Goal: Task Accomplishment & Management: Manage account settings

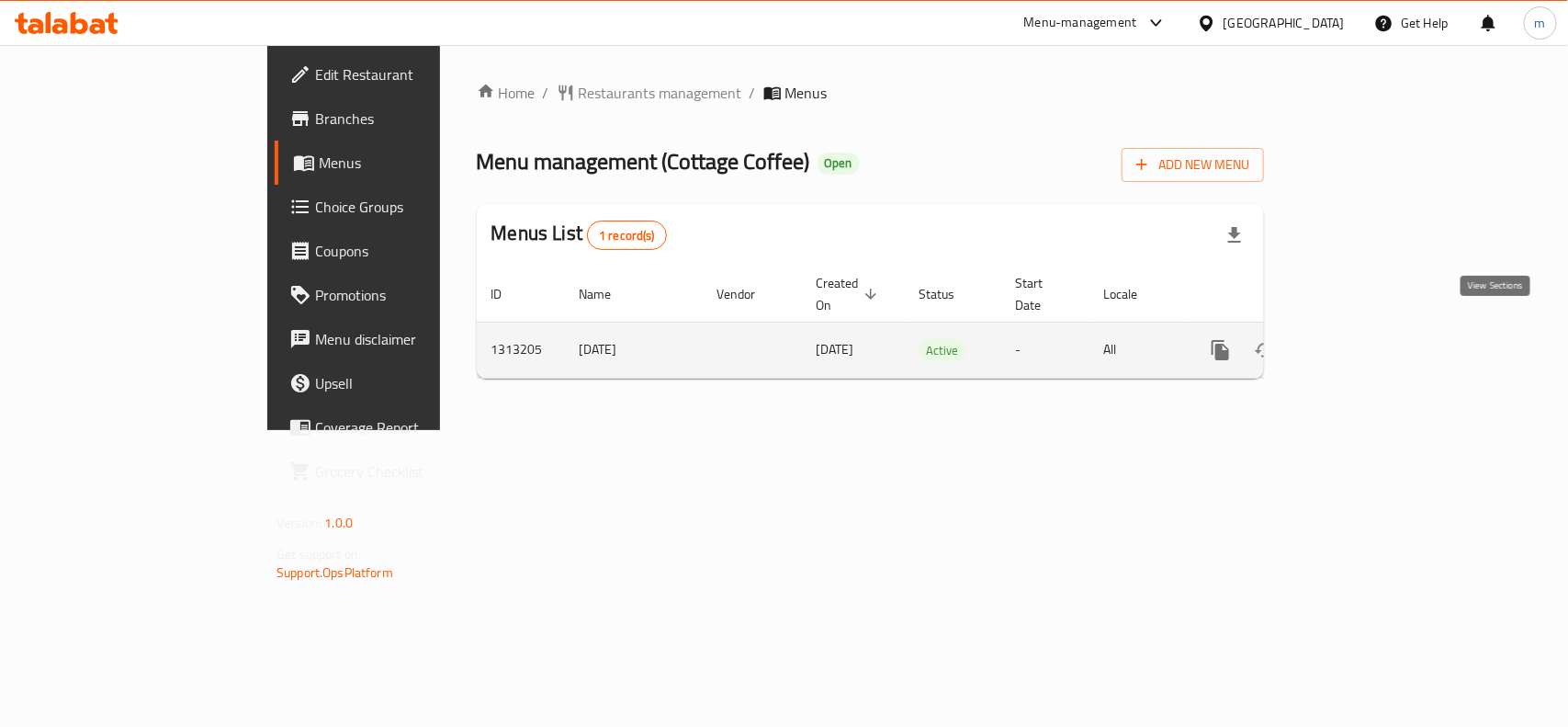
click at [1364, 339] on icon "enhanced table" at bounding box center [1352, 349] width 22 height 22
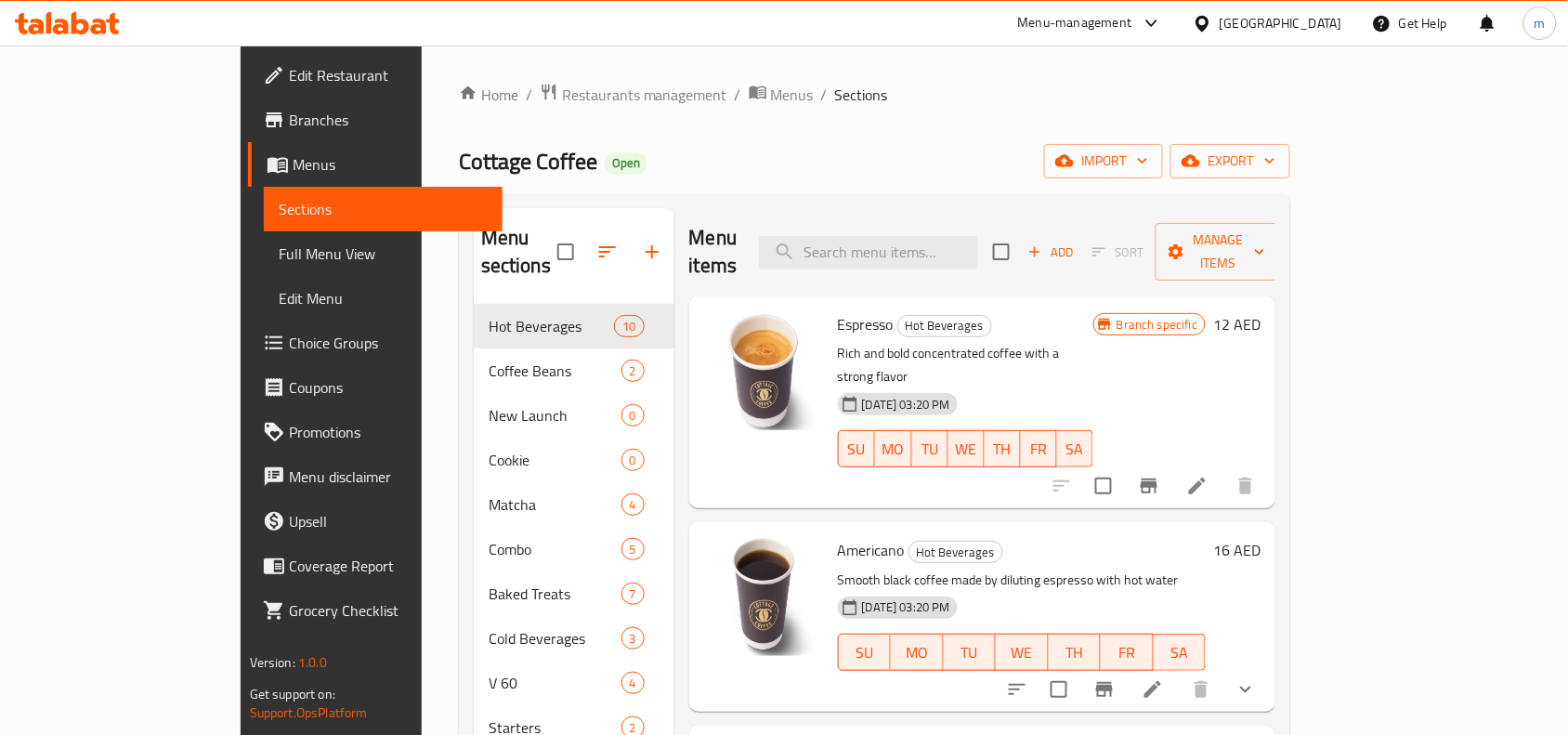
click at [289, 346] on span "Choice Groups" at bounding box center [389, 342] width 199 height 22
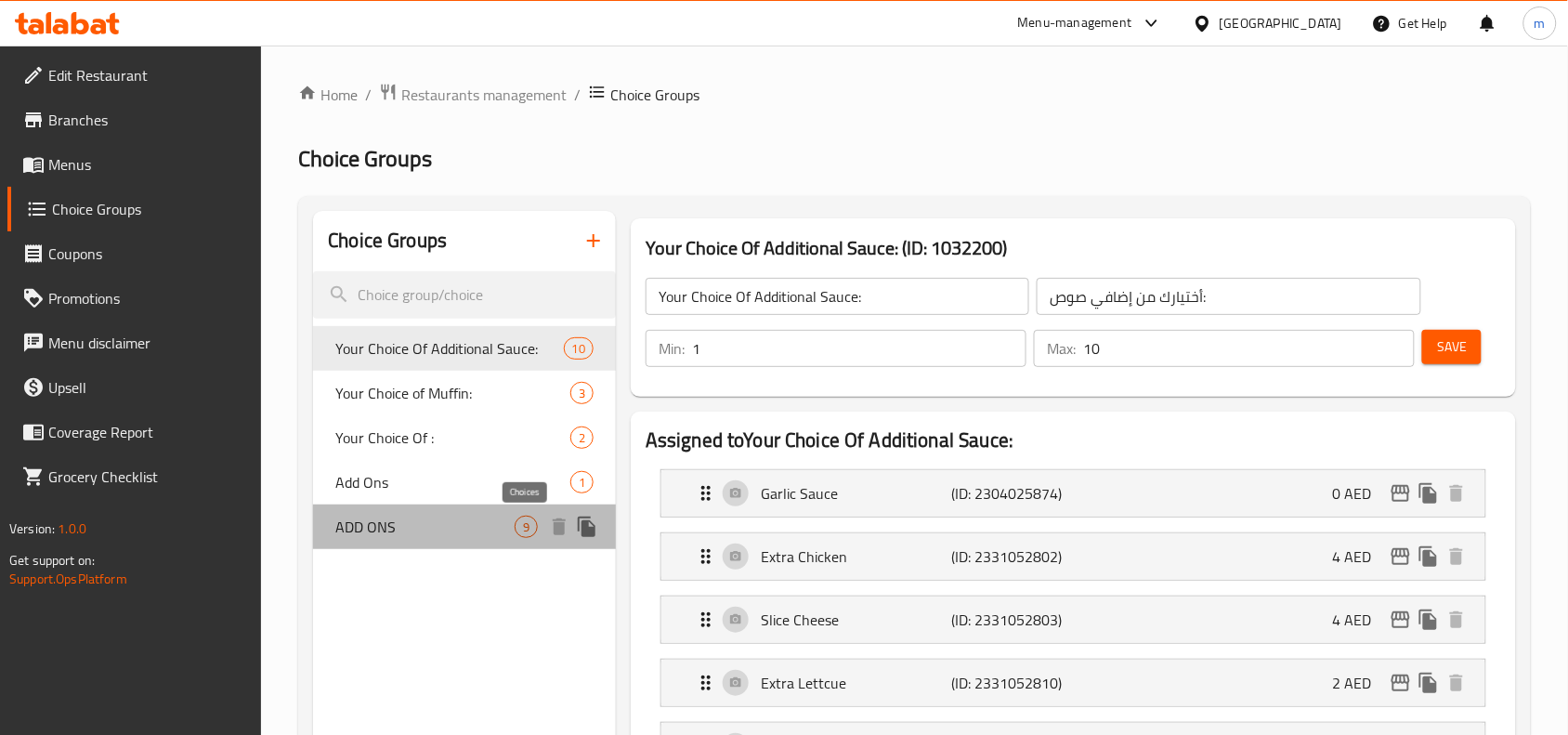
click at [520, 530] on span "9" at bounding box center [526, 527] width 21 height 17
type input "ADD ONS"
type input "إضافات"
type input "0"
type input "6"
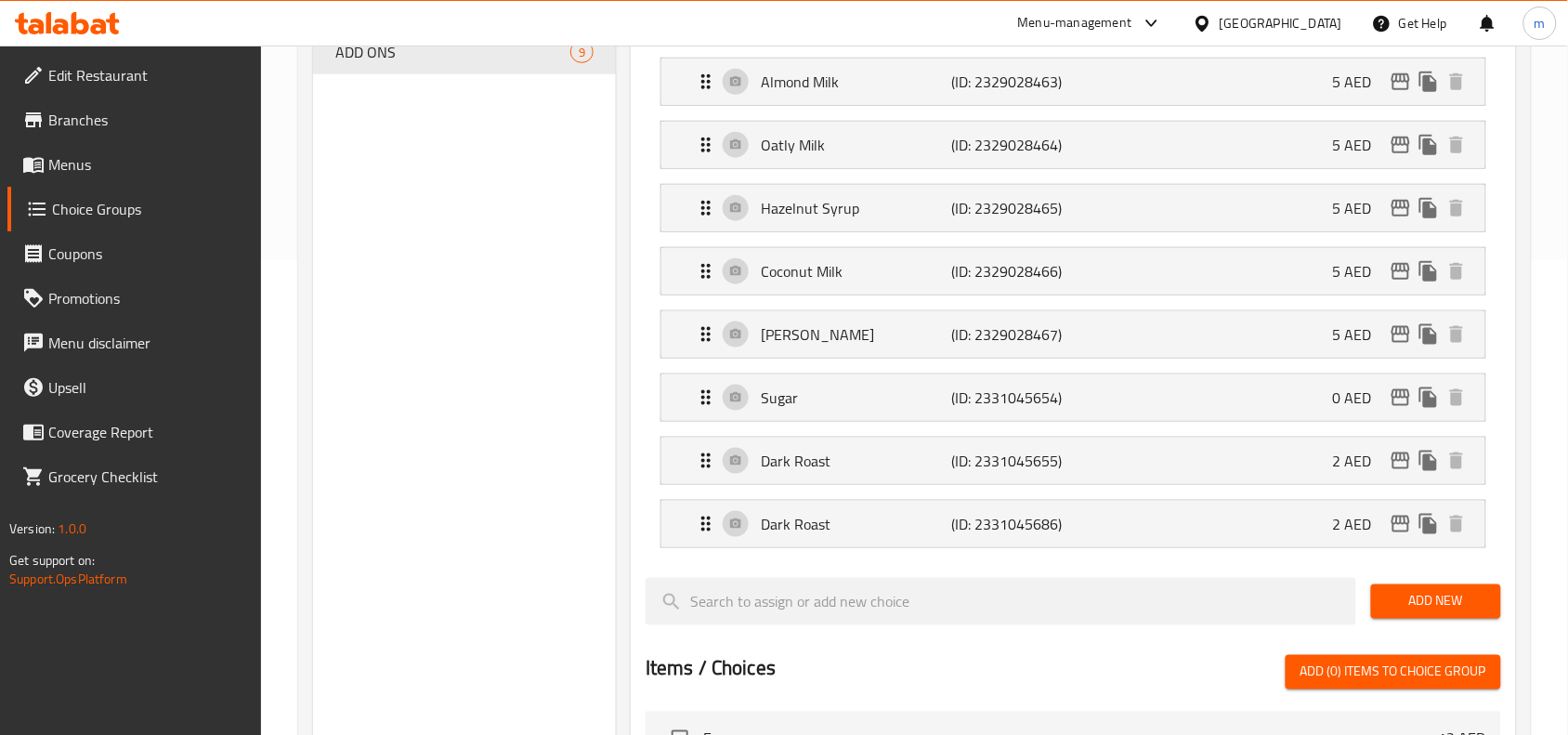
scroll to position [464, 0]
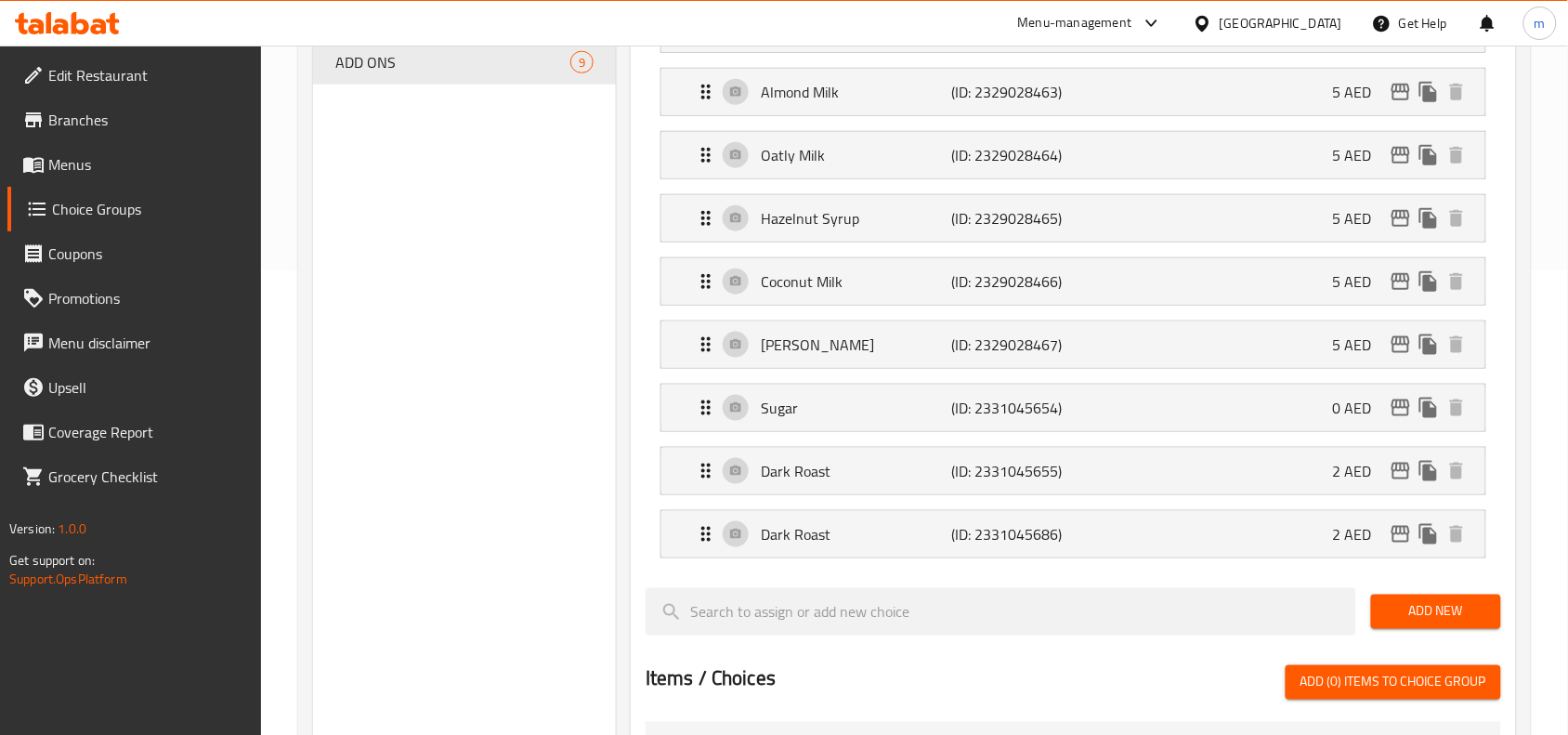
click at [1250, 20] on div "[GEOGRAPHIC_DATA]" at bounding box center [1281, 23] width 122 height 20
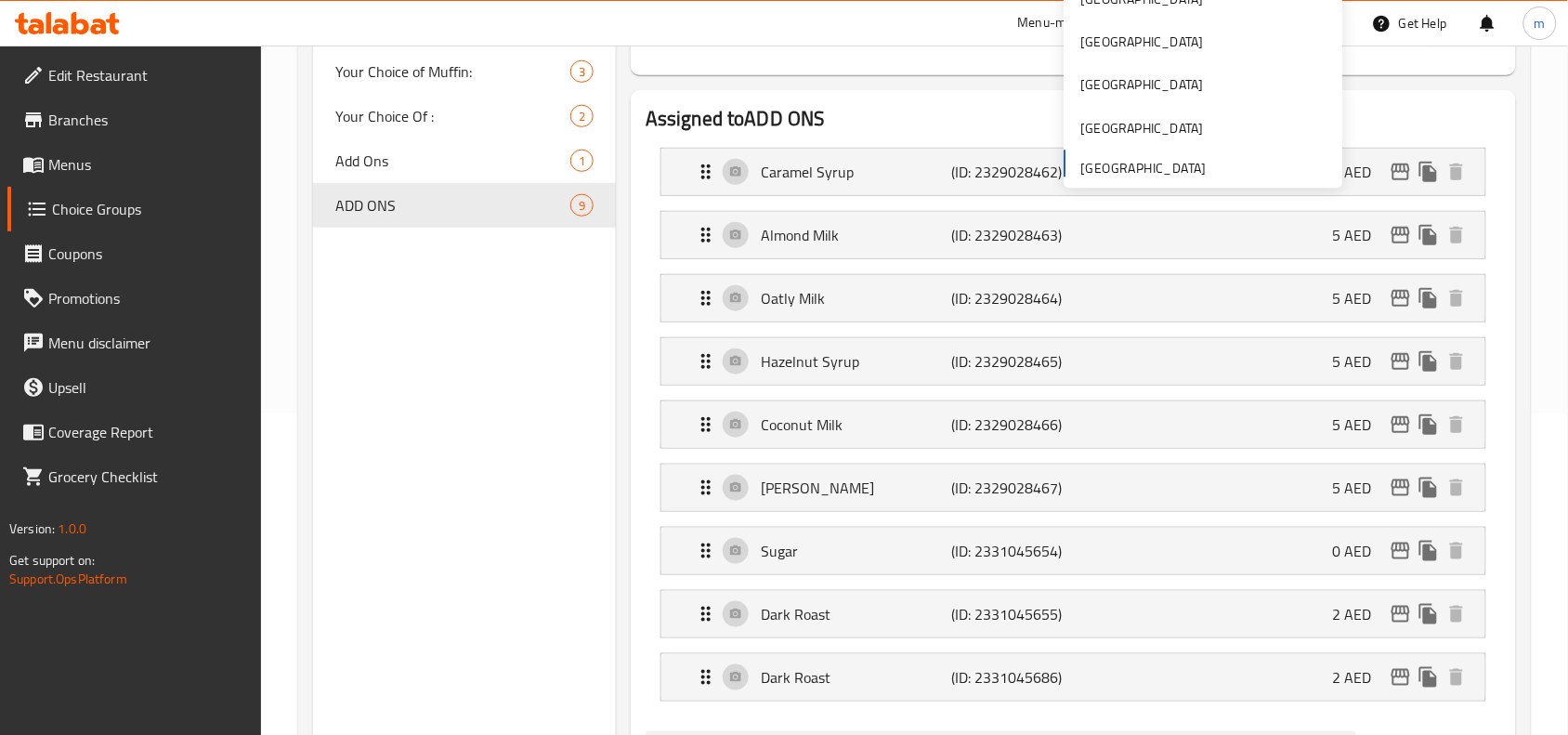
scroll to position [0, 0]
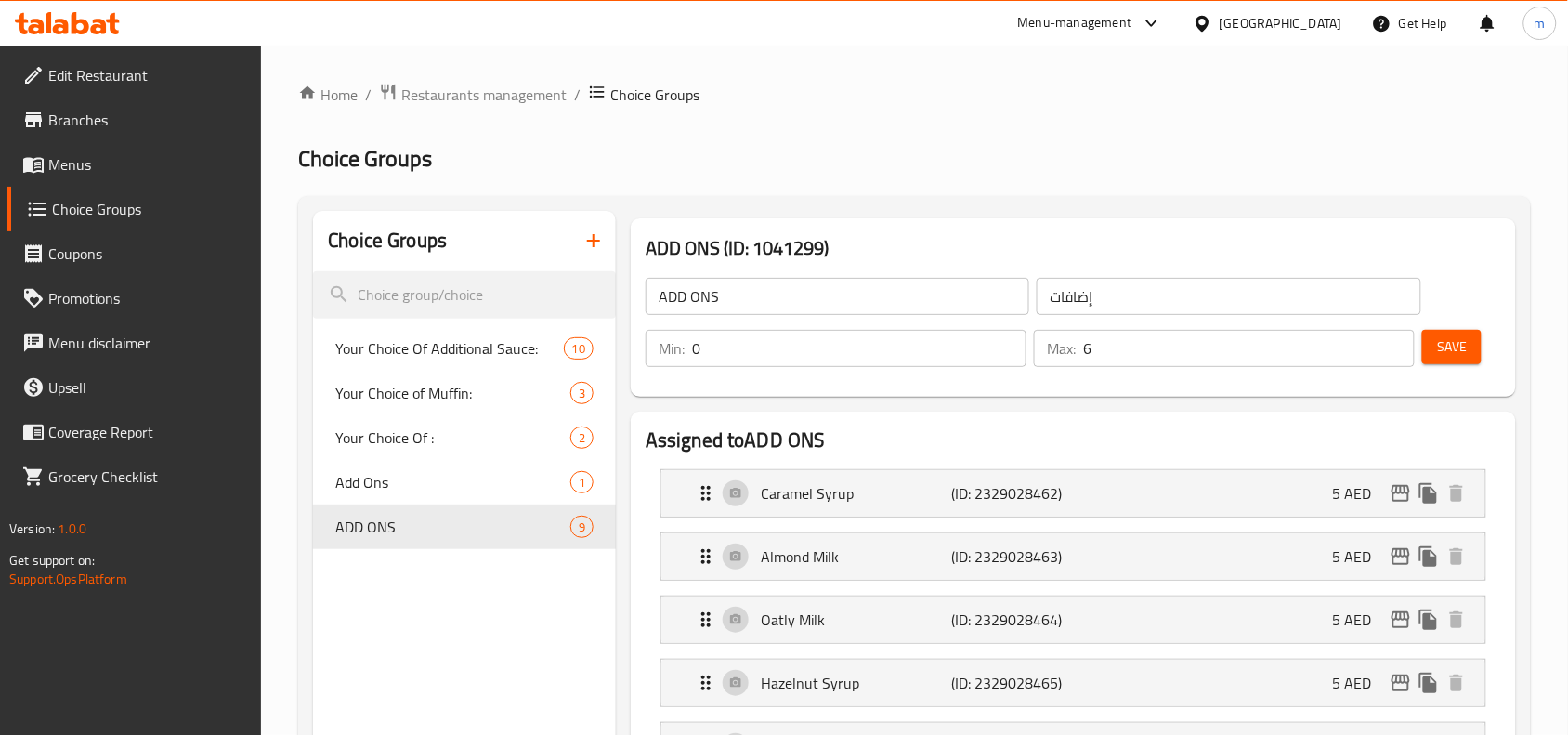
click at [472, 88] on span "Restaurants management" at bounding box center [483, 94] width 165 height 22
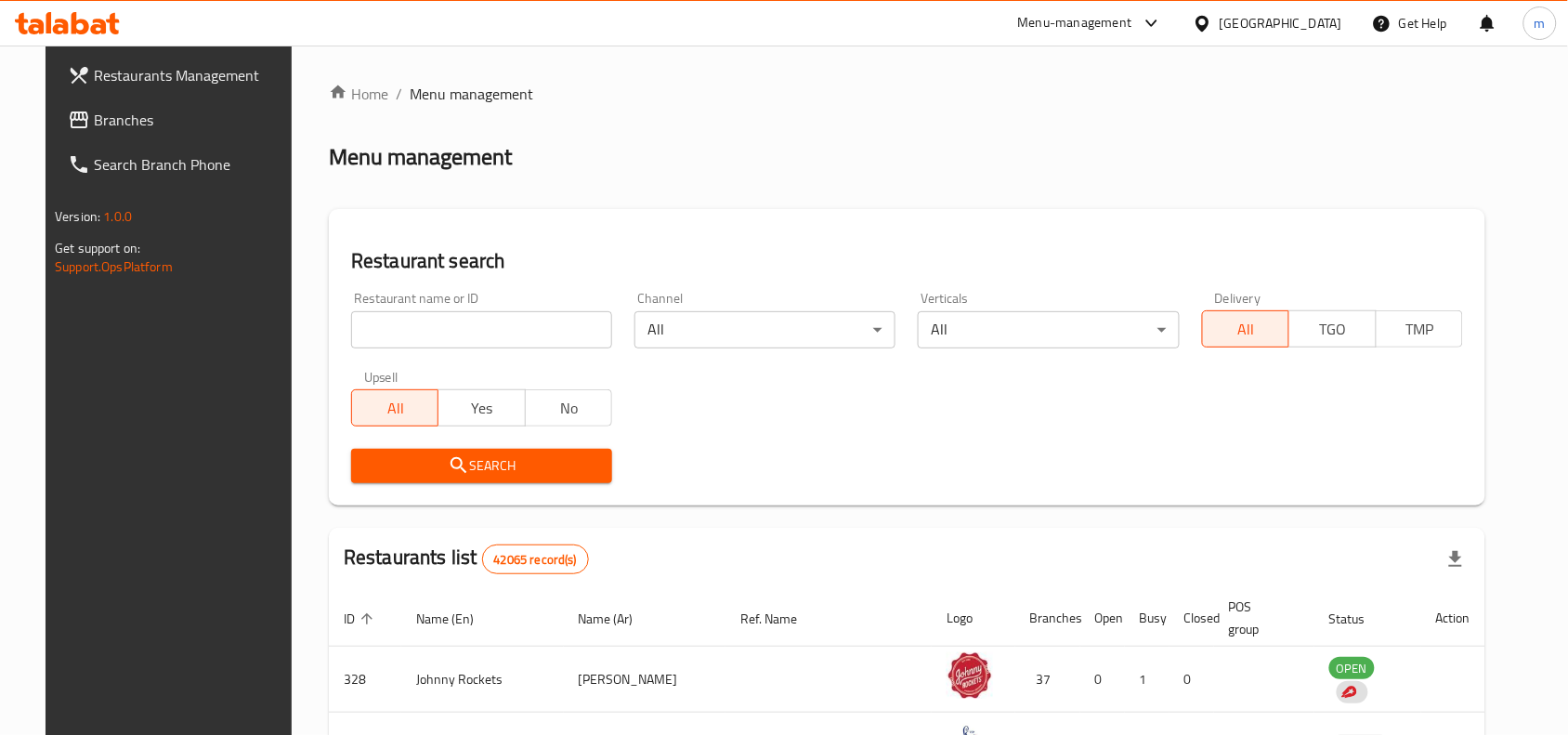
click at [175, 130] on span "Branches" at bounding box center [193, 119] width 199 height 22
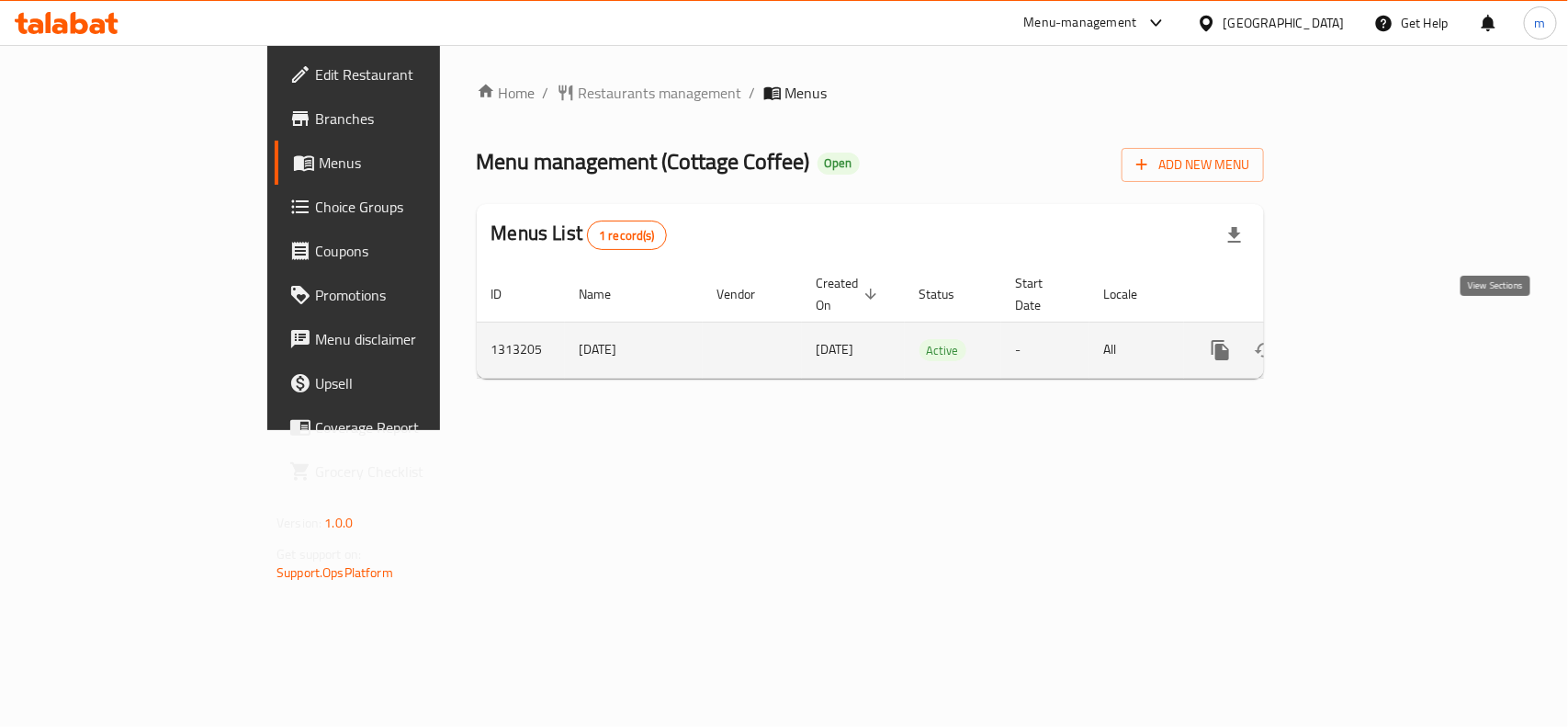
click at [1364, 339] on icon "enhanced table" at bounding box center [1352, 349] width 22 height 22
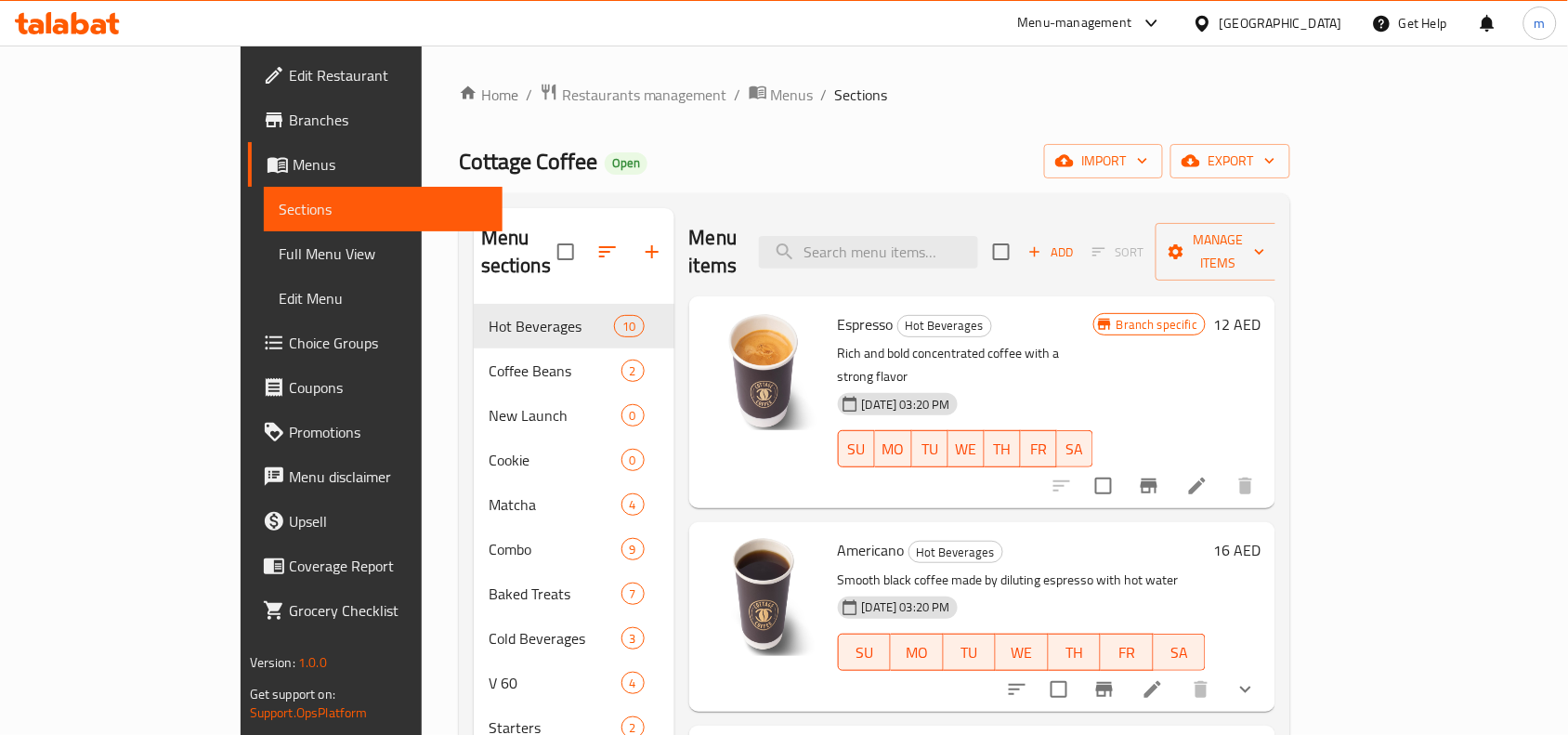
click at [248, 355] on link "Choice Groups" at bounding box center [375, 343] width 255 height 45
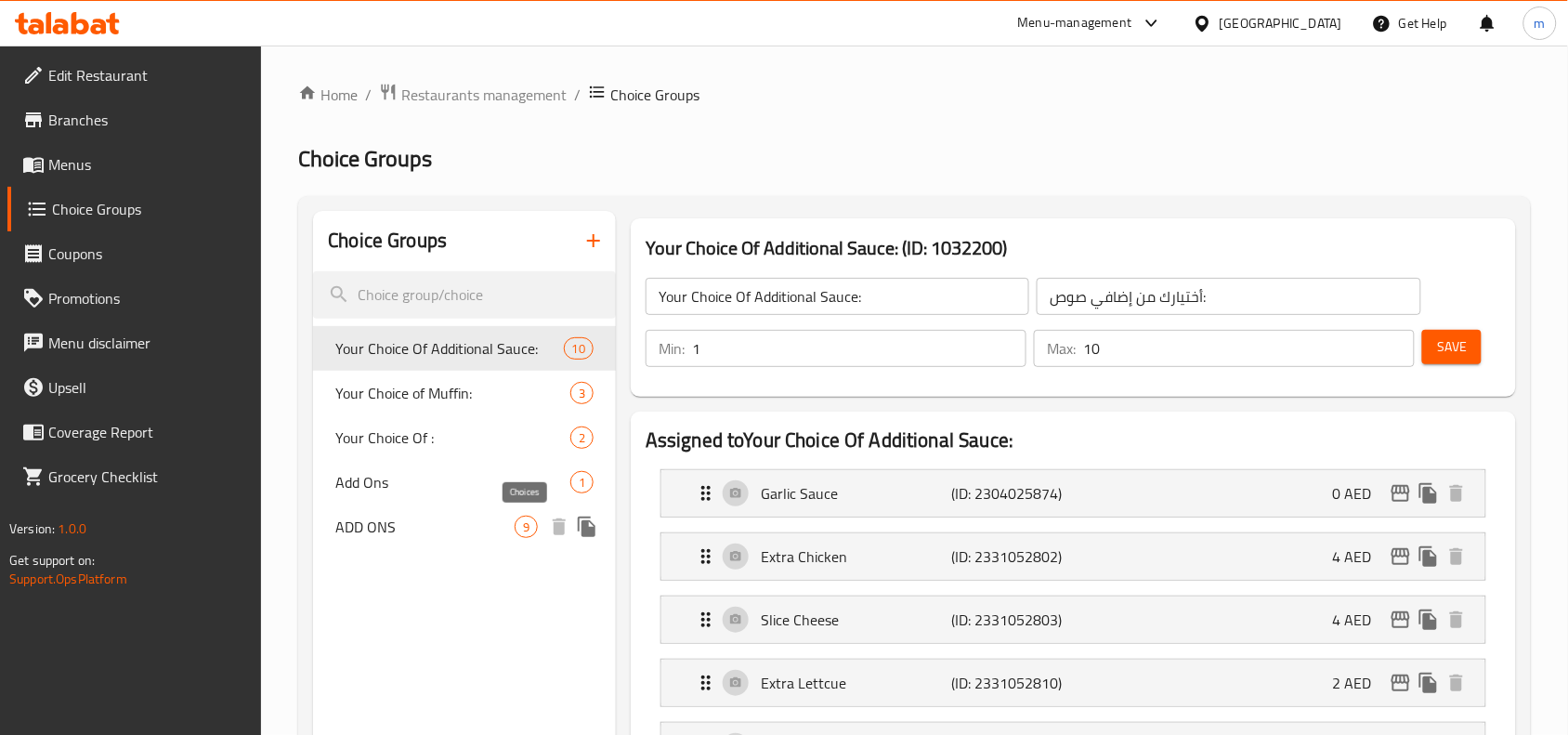
click at [530, 531] on span "9" at bounding box center [526, 527] width 21 height 17
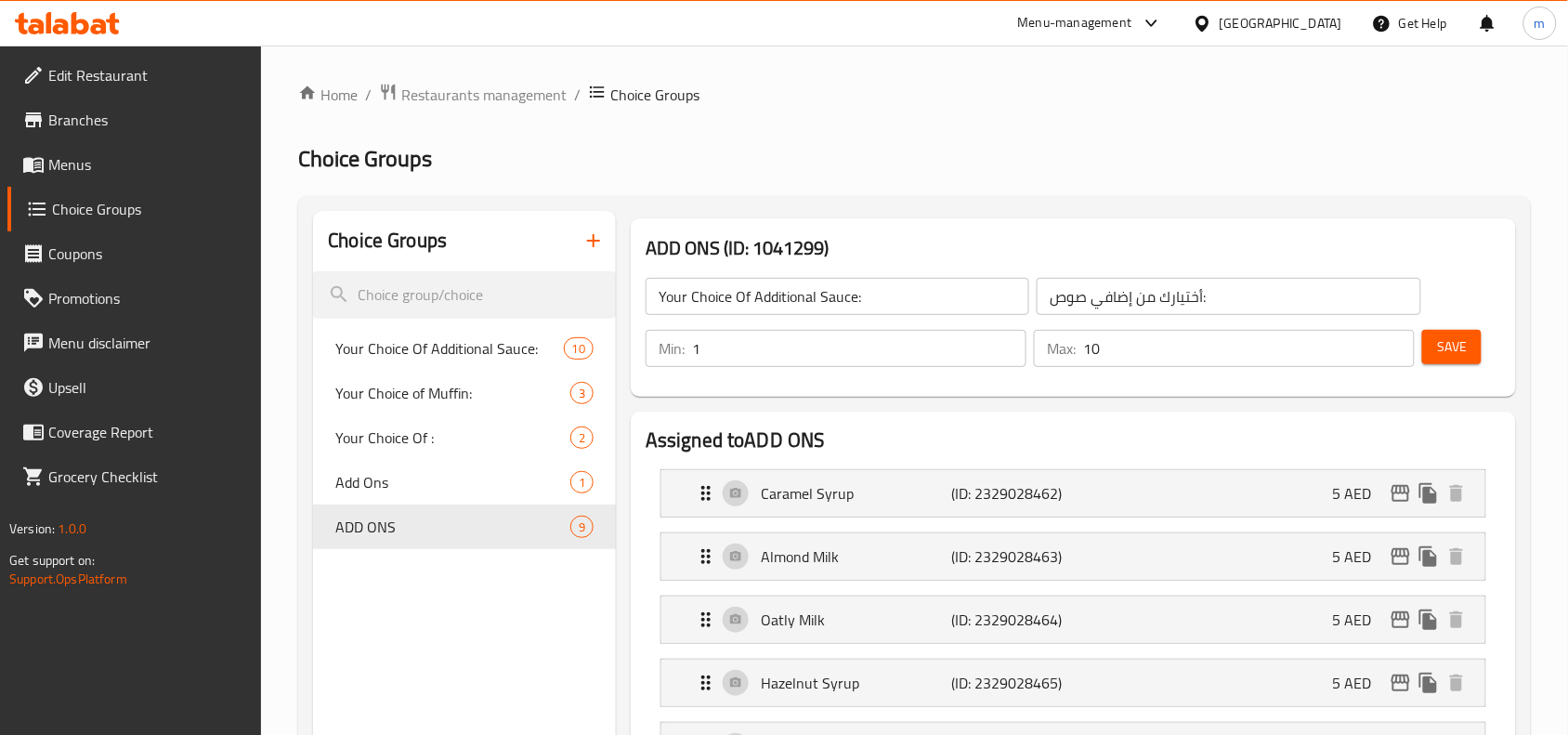
type input "ADD ONS"
type input "إضافات"
type input "0"
type input "6"
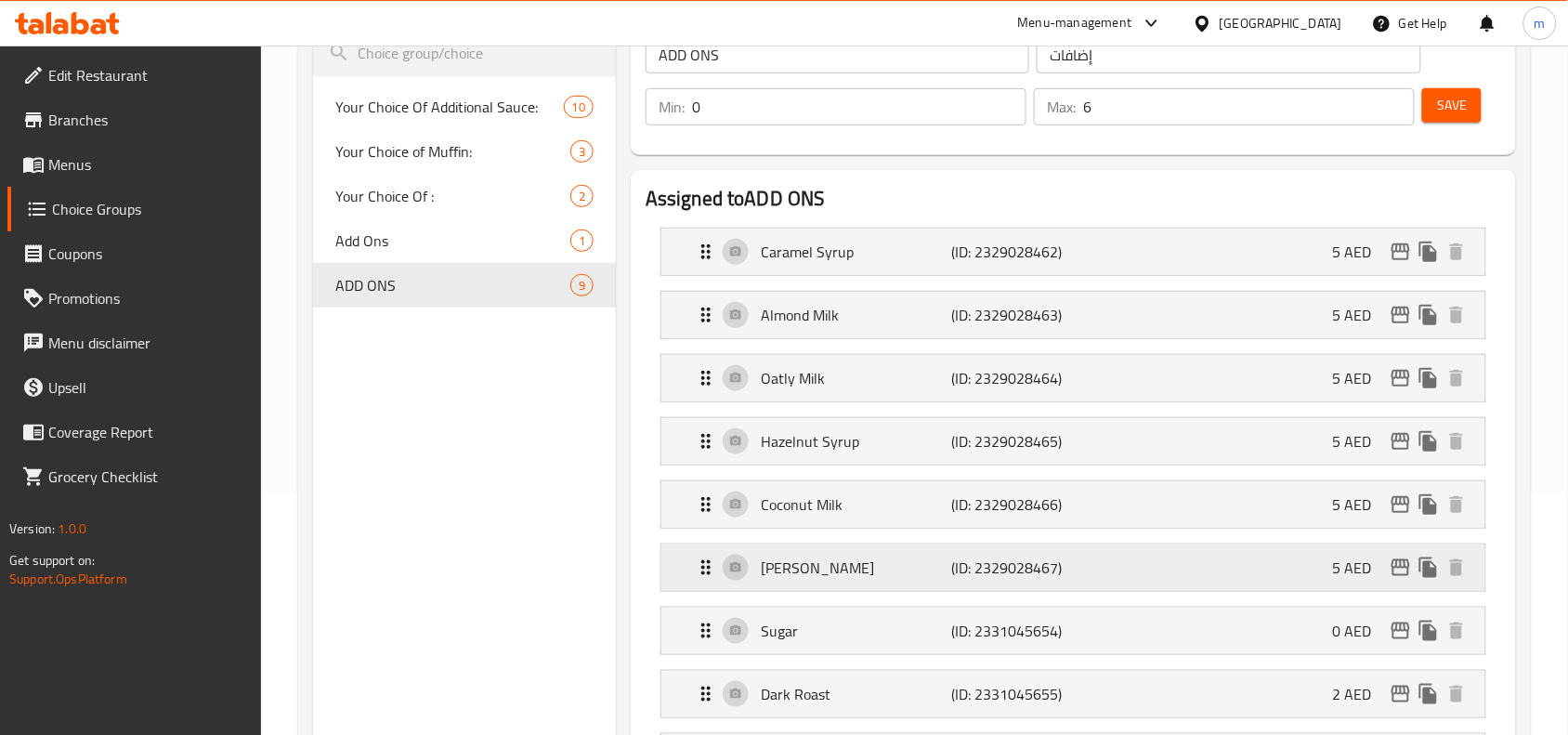
scroll to position [232, 0]
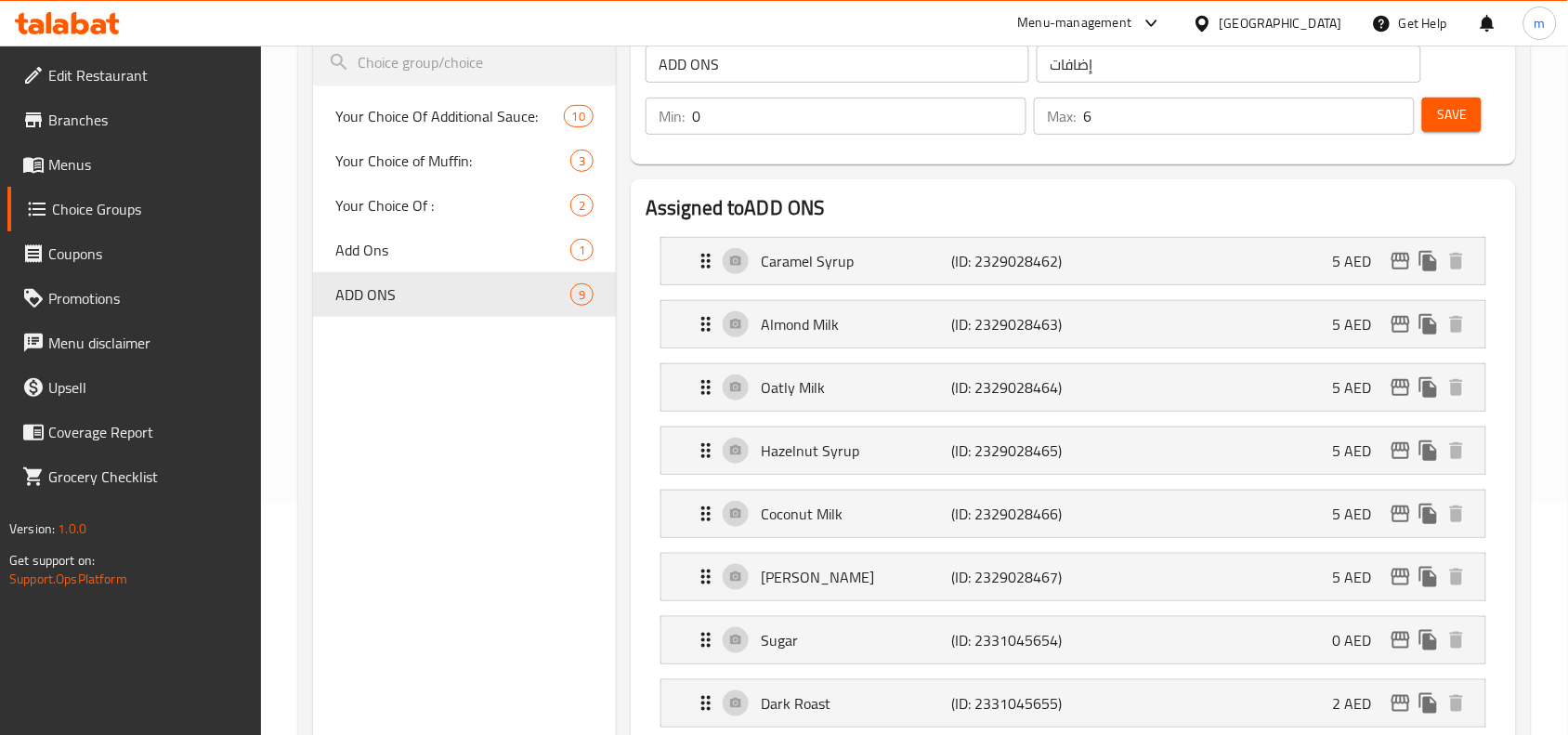
drag, startPoint x: 1293, startPoint y: 11, endPoint x: 1293, endPoint y: 21, distance: 10.0
click at [1293, 16] on div "[GEOGRAPHIC_DATA]" at bounding box center [1268, 23] width 180 height 45
click at [1293, 21] on div "[GEOGRAPHIC_DATA]" at bounding box center [1281, 23] width 122 height 20
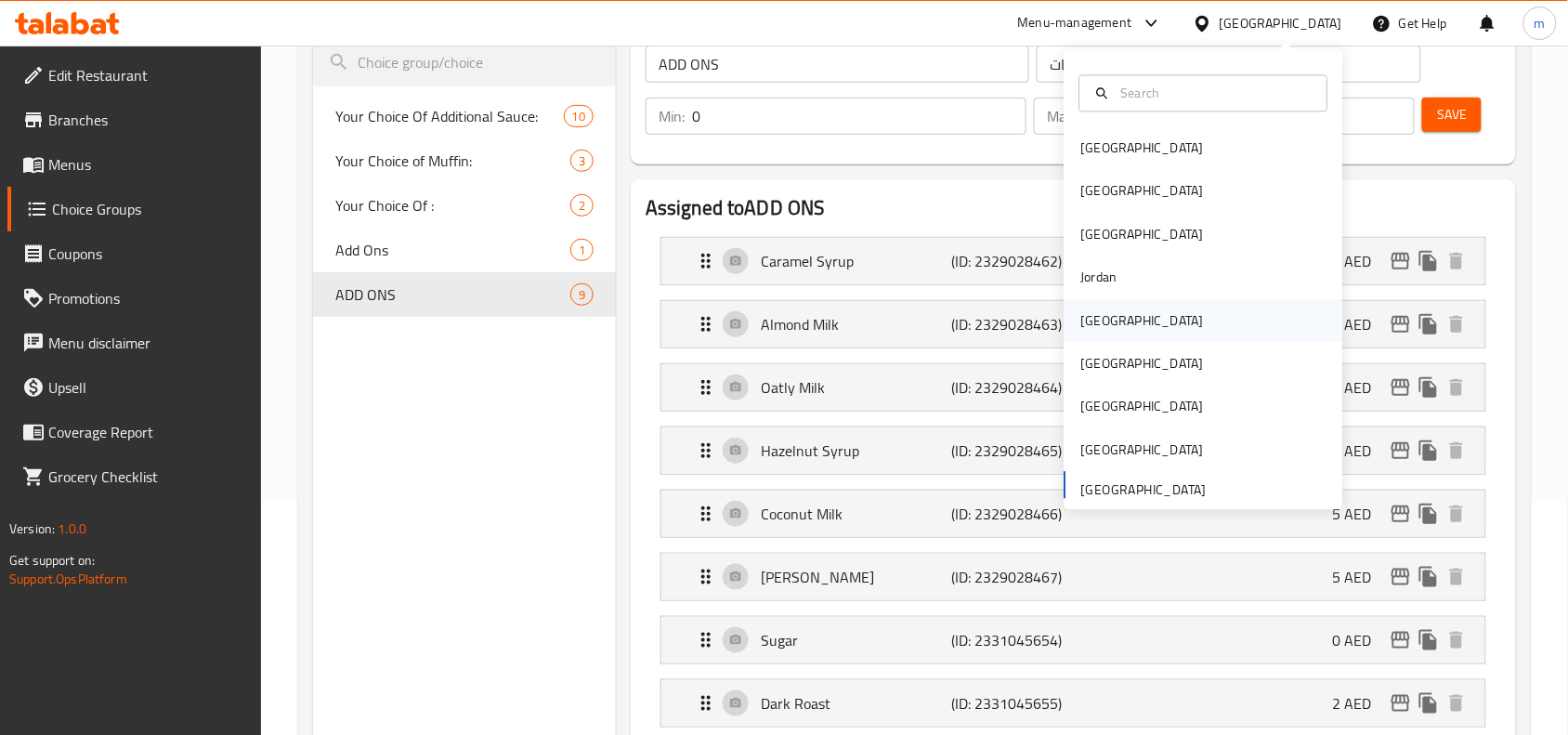
click at [1081, 316] on div "[GEOGRAPHIC_DATA]" at bounding box center [1142, 320] width 122 height 20
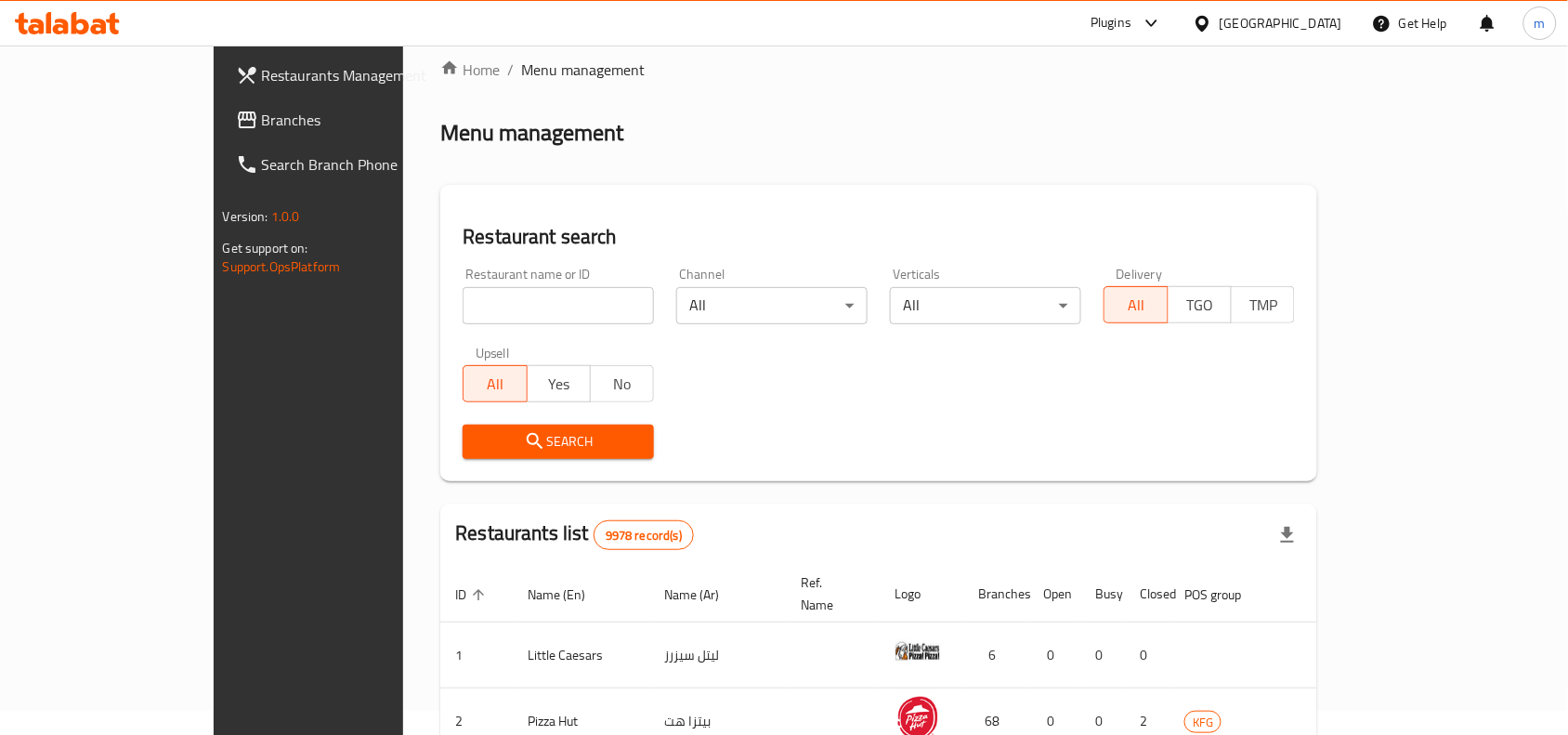
scroll to position [232, 0]
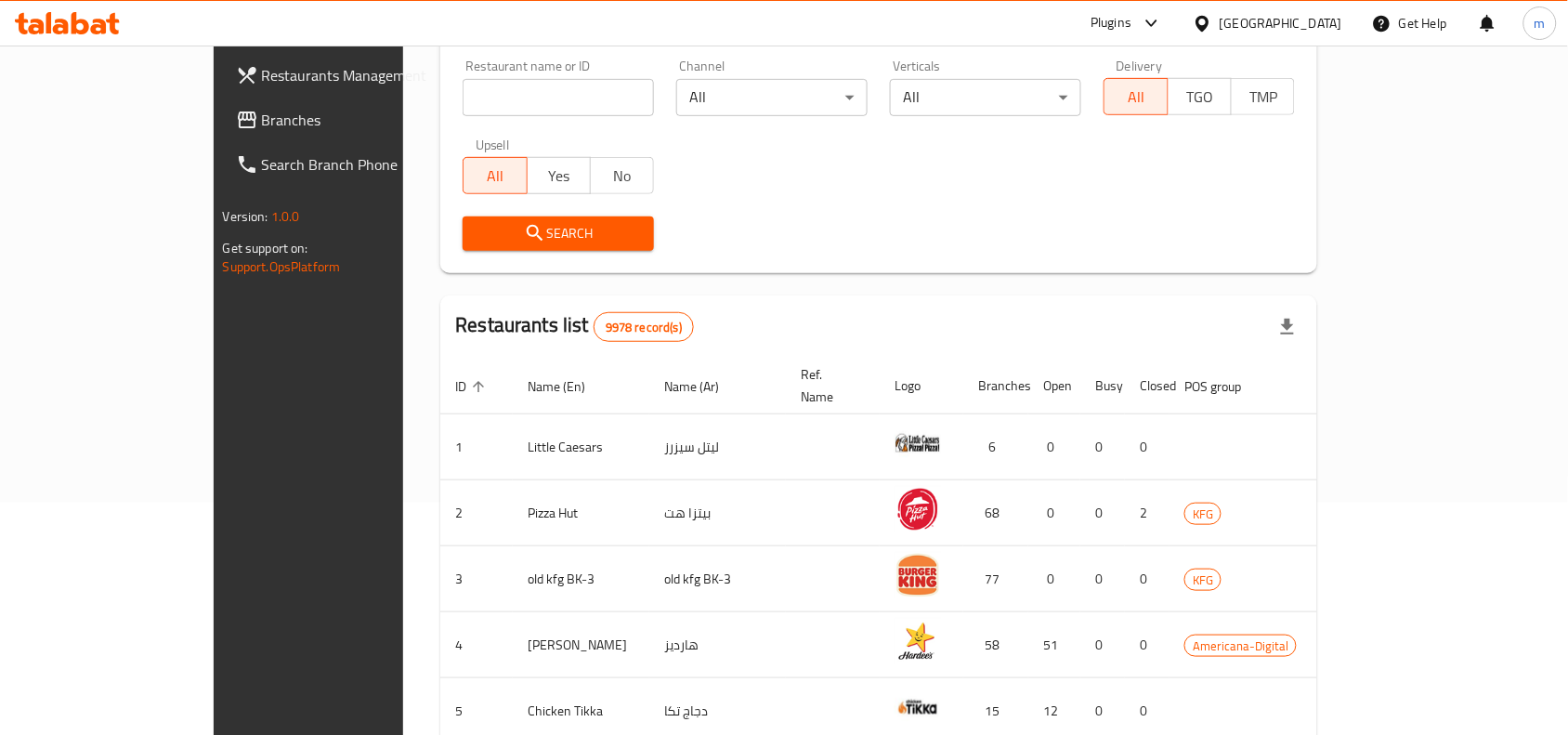
click at [262, 115] on span "Branches" at bounding box center [361, 119] width 199 height 22
